Goal: Information Seeking & Learning: Find specific fact

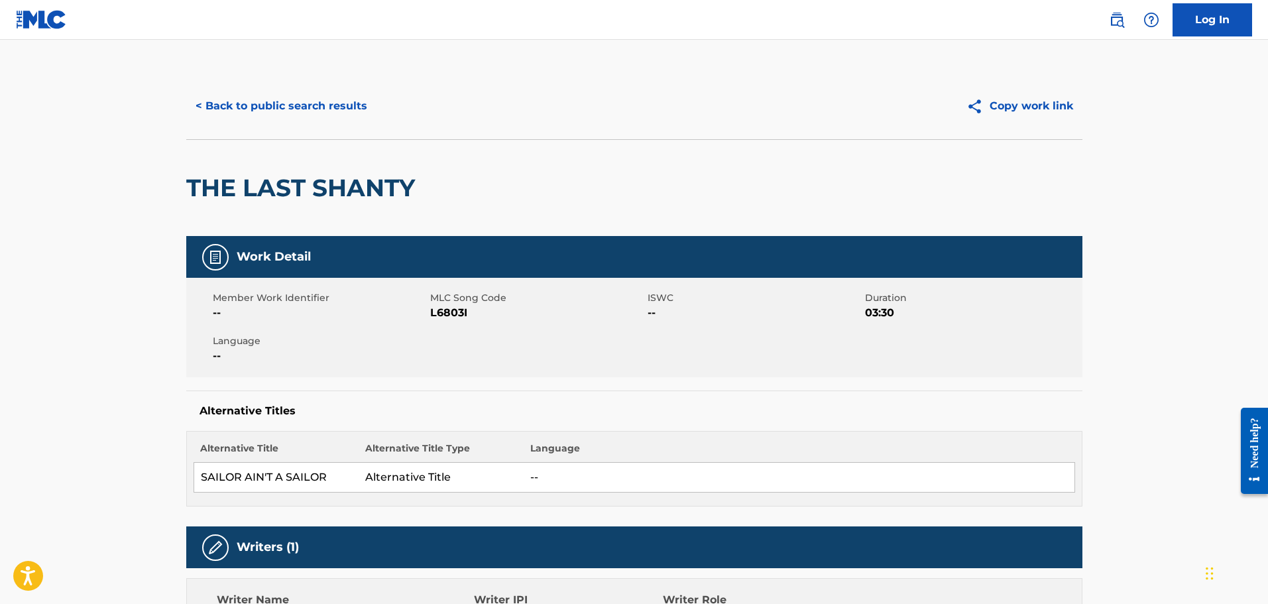
click at [271, 114] on button "< Back to public search results" at bounding box center [281, 106] width 190 height 33
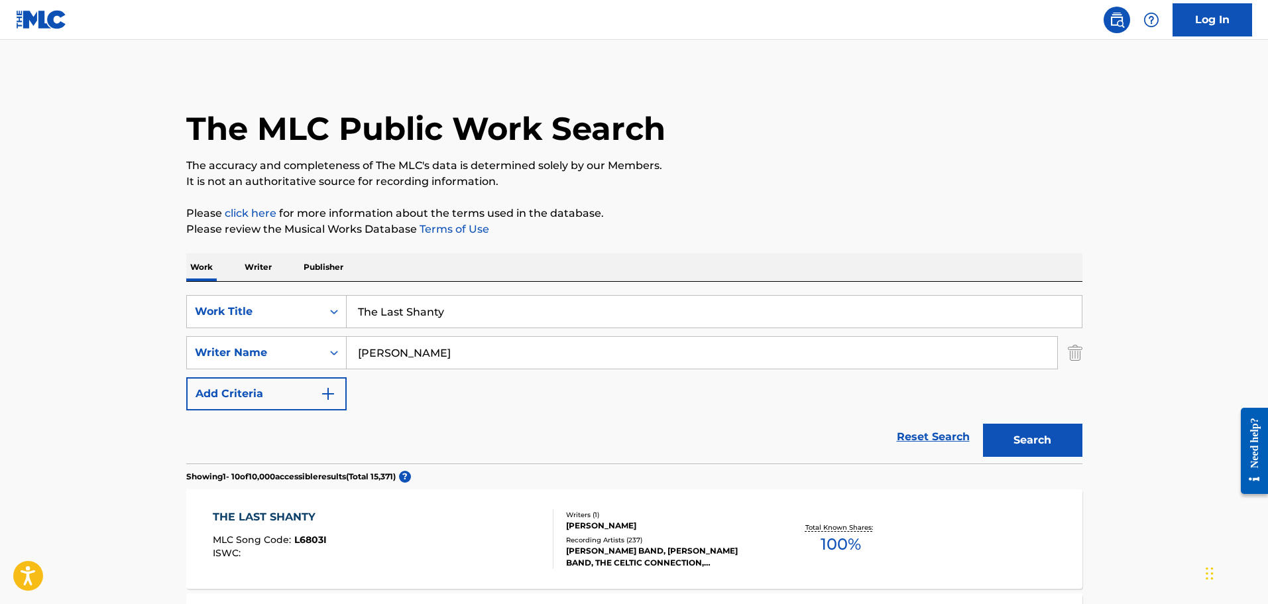
drag, startPoint x: 483, startPoint y: 312, endPoint x: 217, endPoint y: 288, distance: 266.3
click at [217, 293] on div "SearchWithCriteria9b02253e-e829-44cd-a535-ad2acdc5c05e Work Title The Last Shan…" at bounding box center [634, 373] width 896 height 182
paste input "Si Tu No Estas"
type input "Si Tu No Estas"
type input "[PERSON_NAME]"
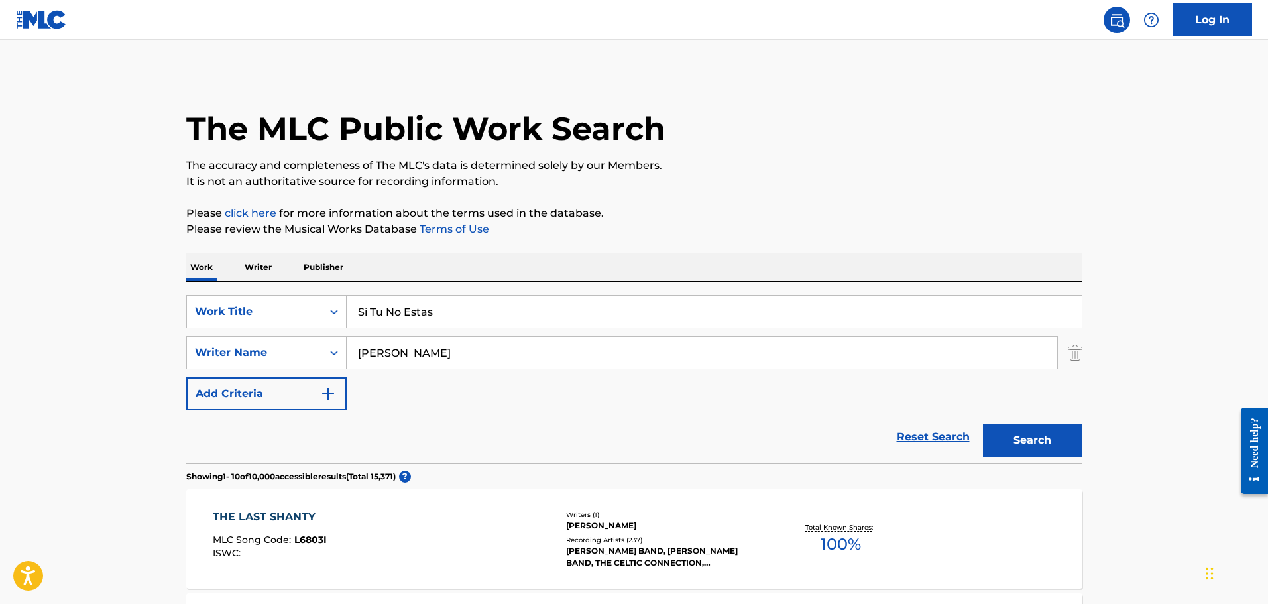
click at [983, 424] on button "Search" at bounding box center [1032, 440] width 99 height 33
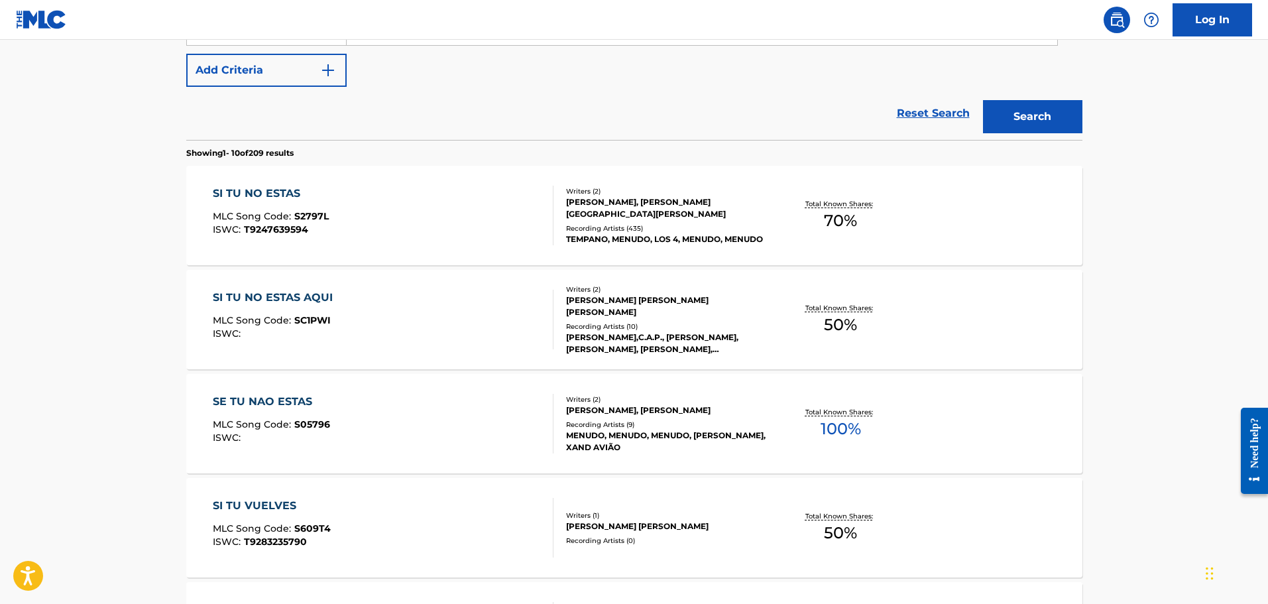
scroll to position [332, 0]
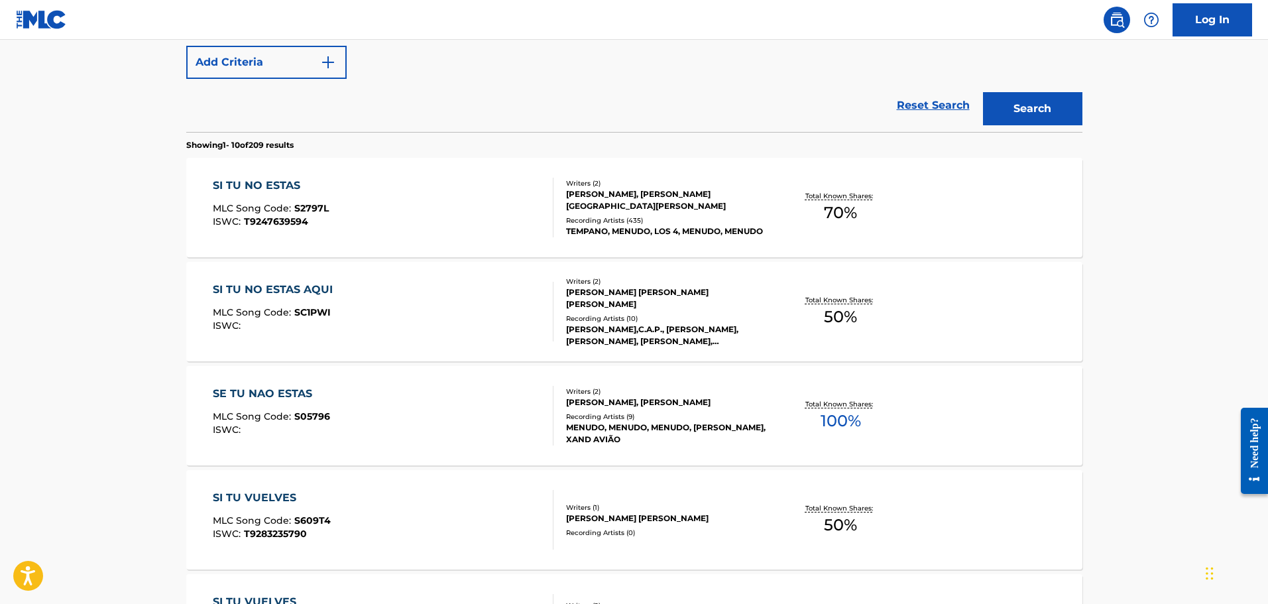
click at [644, 414] on div "Recording Artists ( 9 )" at bounding box center [666, 417] width 200 height 10
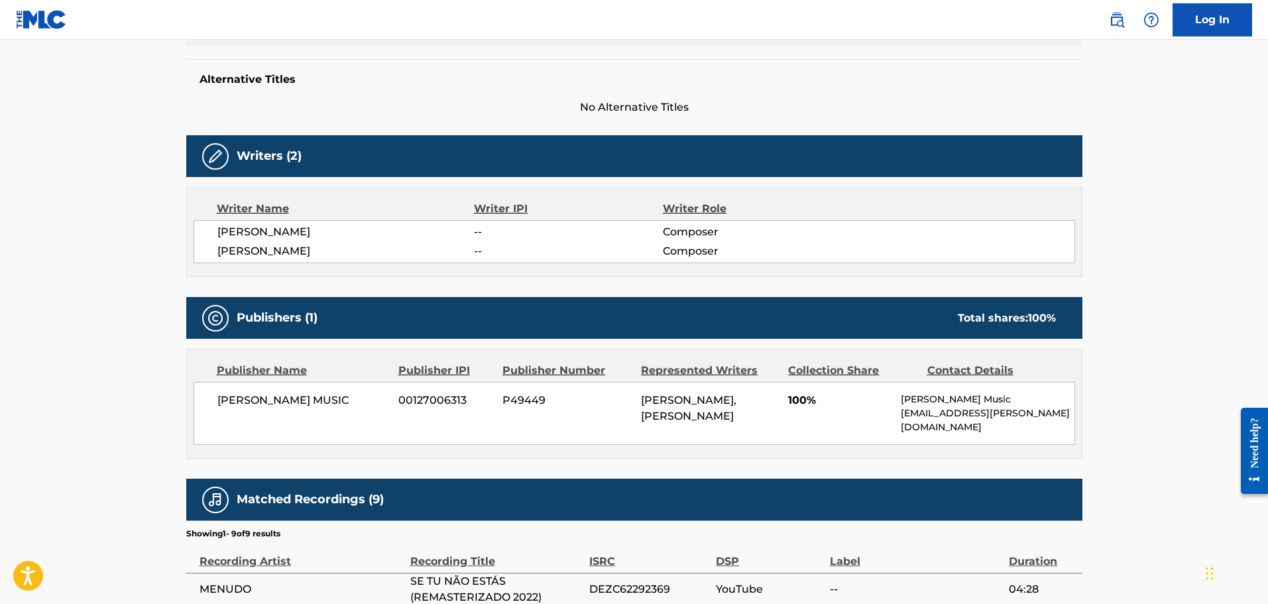
scroll to position [398, 0]
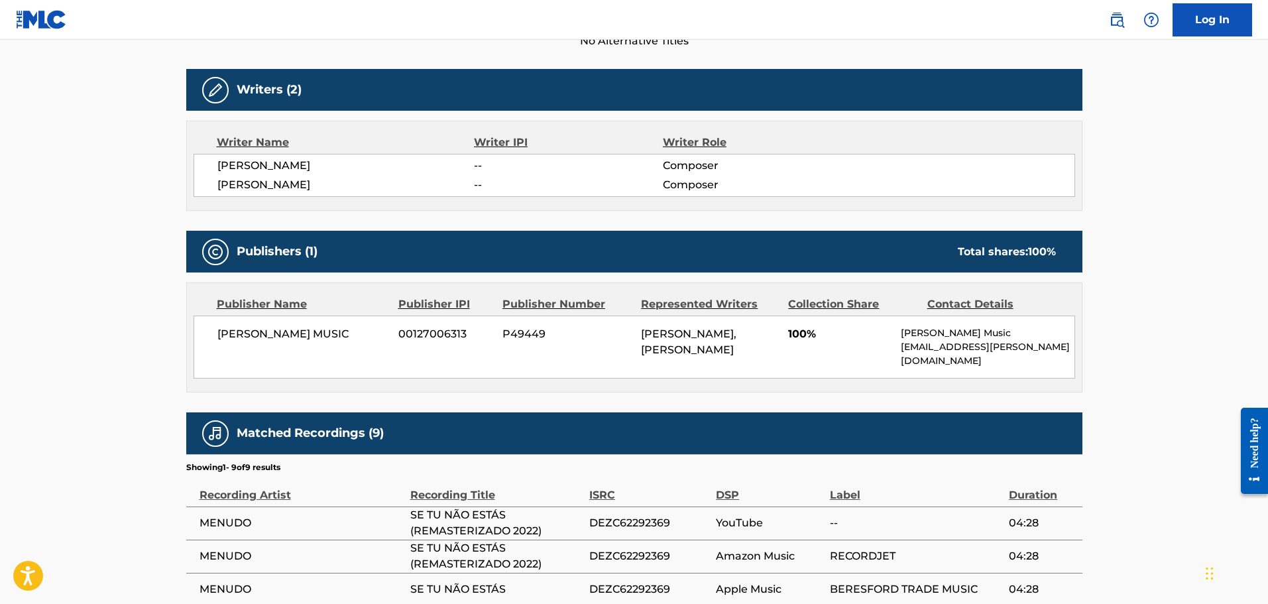
drag, startPoint x: 530, startPoint y: 378, endPoint x: 522, endPoint y: 373, distance: 9.6
click at [517, 371] on div "Publisher Name Publisher IPI Publisher Number Represented Writers Collection Sh…" at bounding box center [634, 337] width 895 height 109
click at [508, 369] on div "Publisher Name Publisher IPI Publisher Number Represented Writers Collection Sh…" at bounding box center [634, 337] width 895 height 109
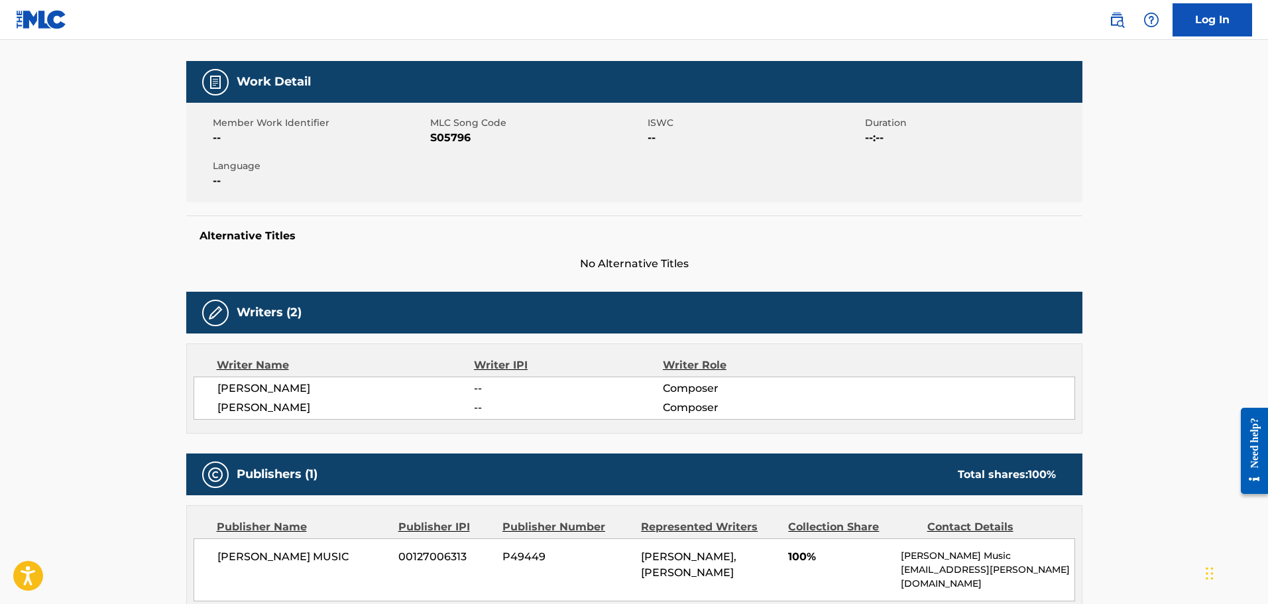
scroll to position [0, 0]
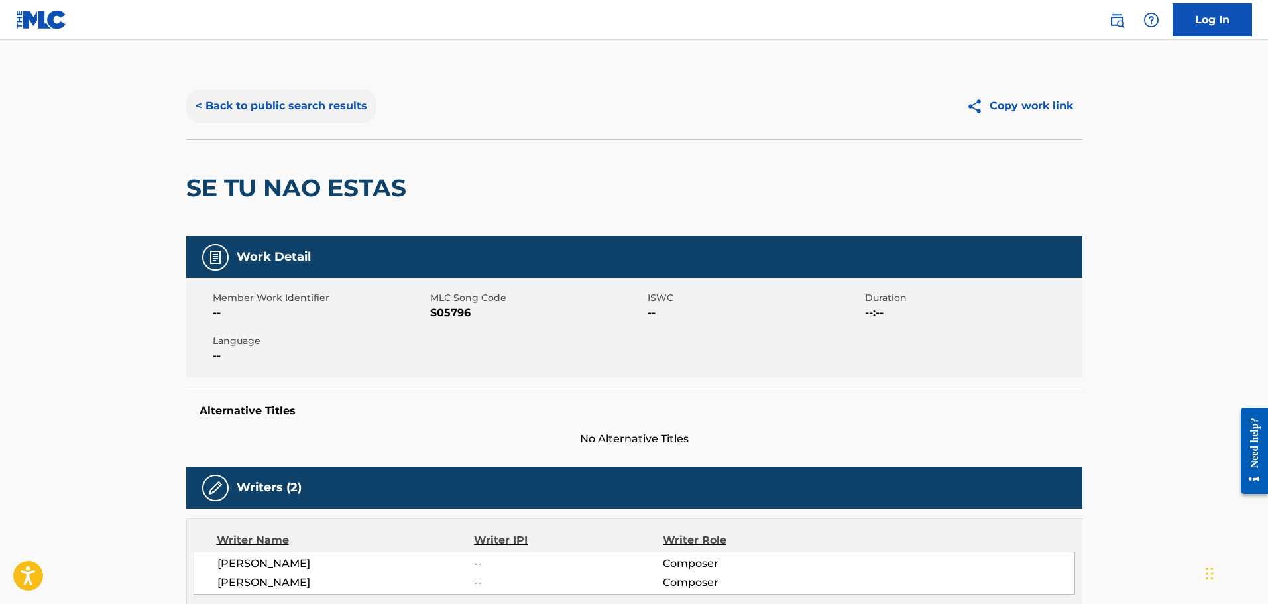
click at [261, 105] on button "< Back to public search results" at bounding box center [281, 106] width 190 height 33
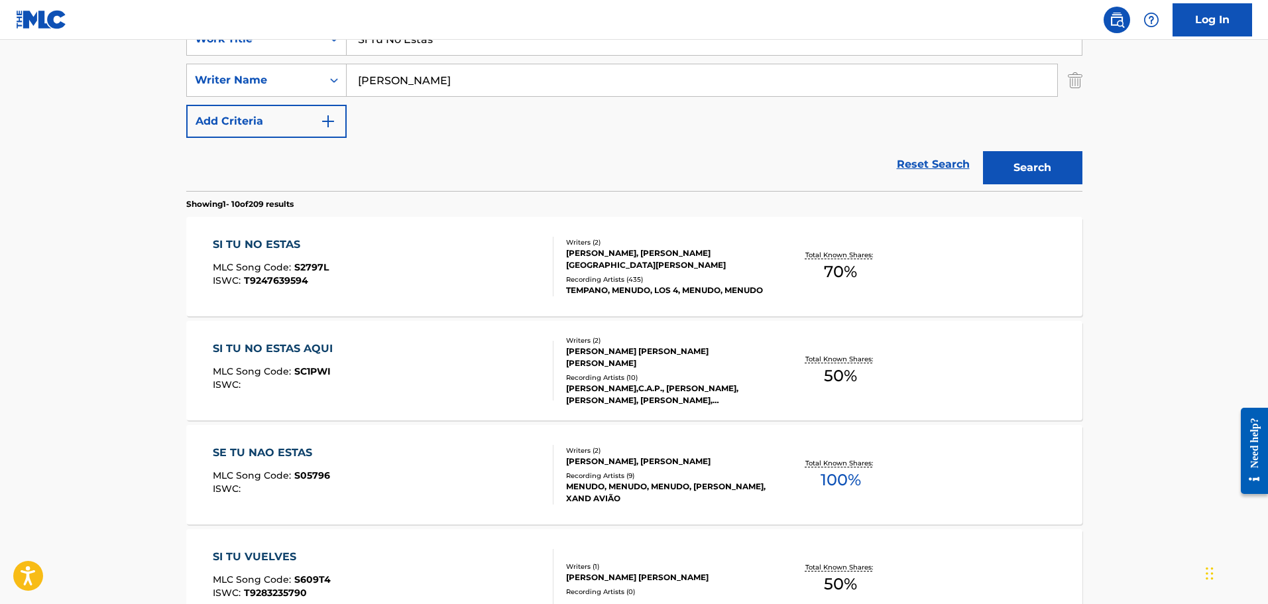
scroll to position [76, 0]
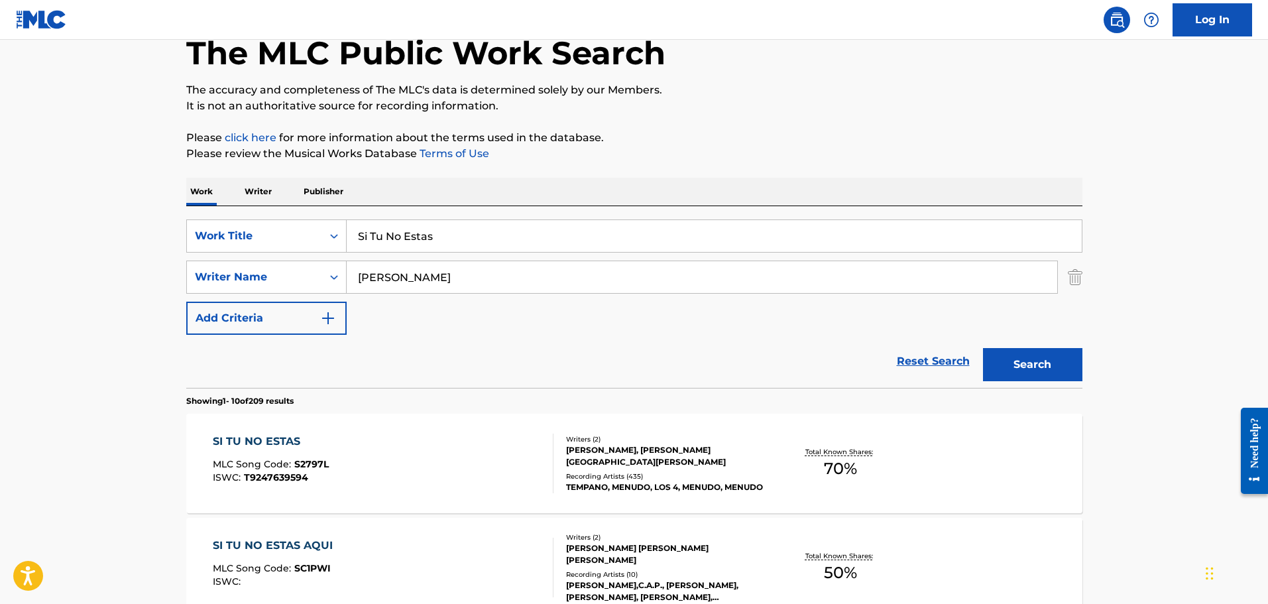
click at [452, 468] on div "SI TU NO ESTAS MLC Song Code : S2797L ISWC : T9247639594" at bounding box center [383, 464] width 341 height 60
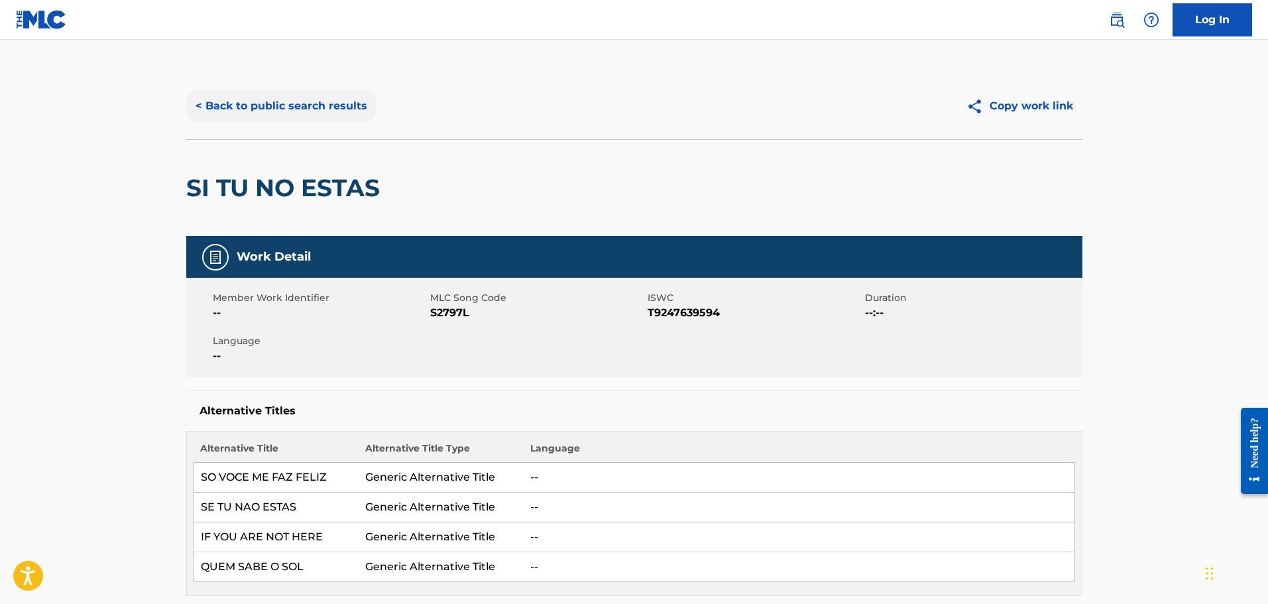
click at [247, 107] on button "< Back to public search results" at bounding box center [281, 106] width 190 height 33
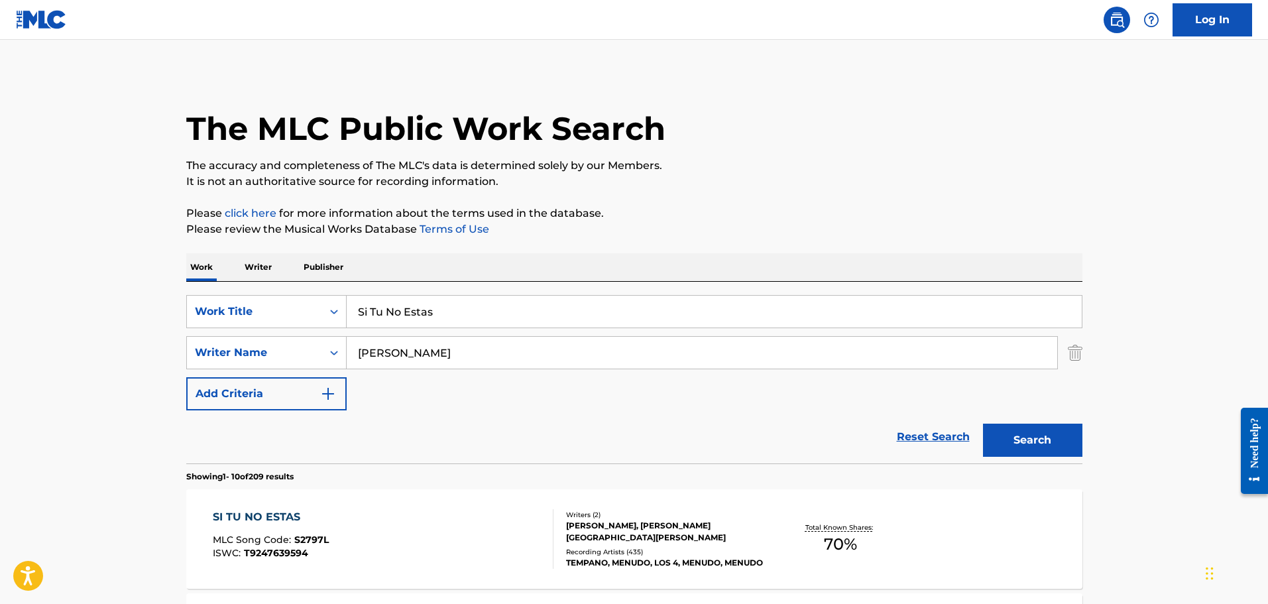
scroll to position [76, 0]
